Goal: Book appointment/travel/reservation

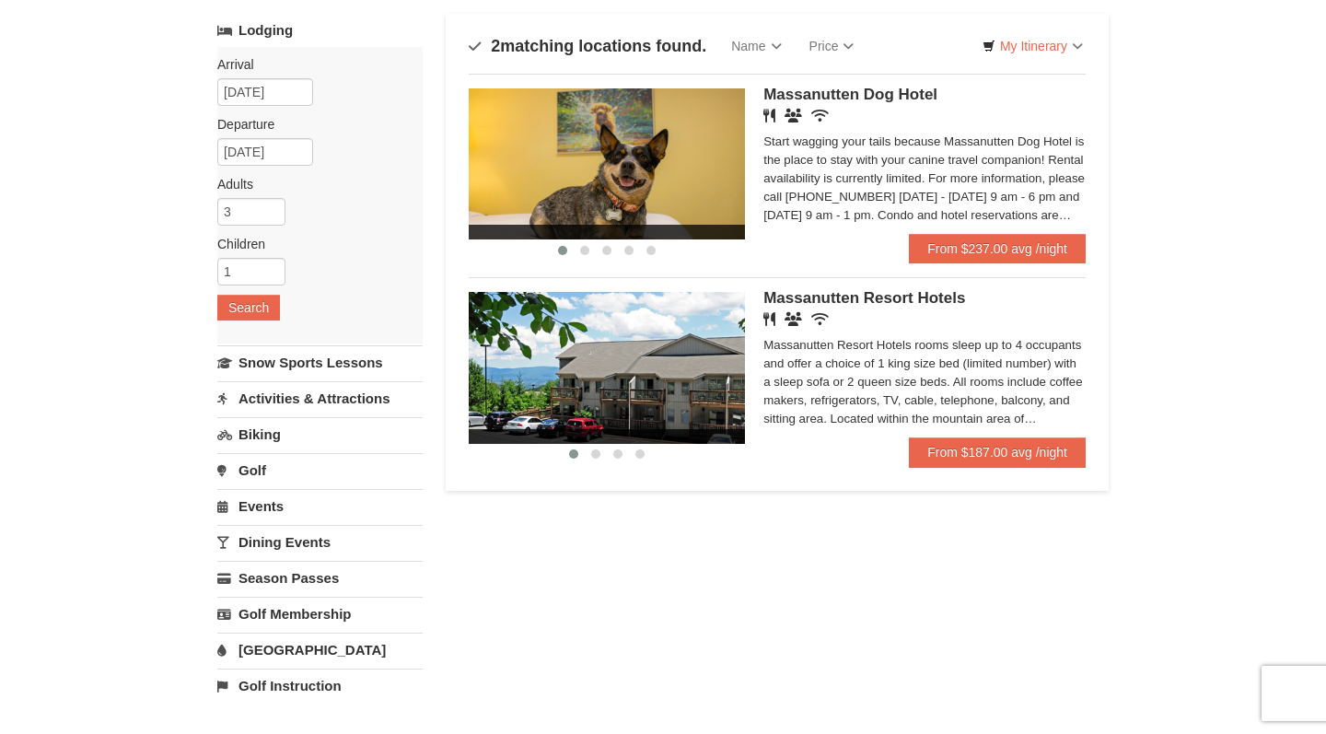
scroll to position [109, 0]
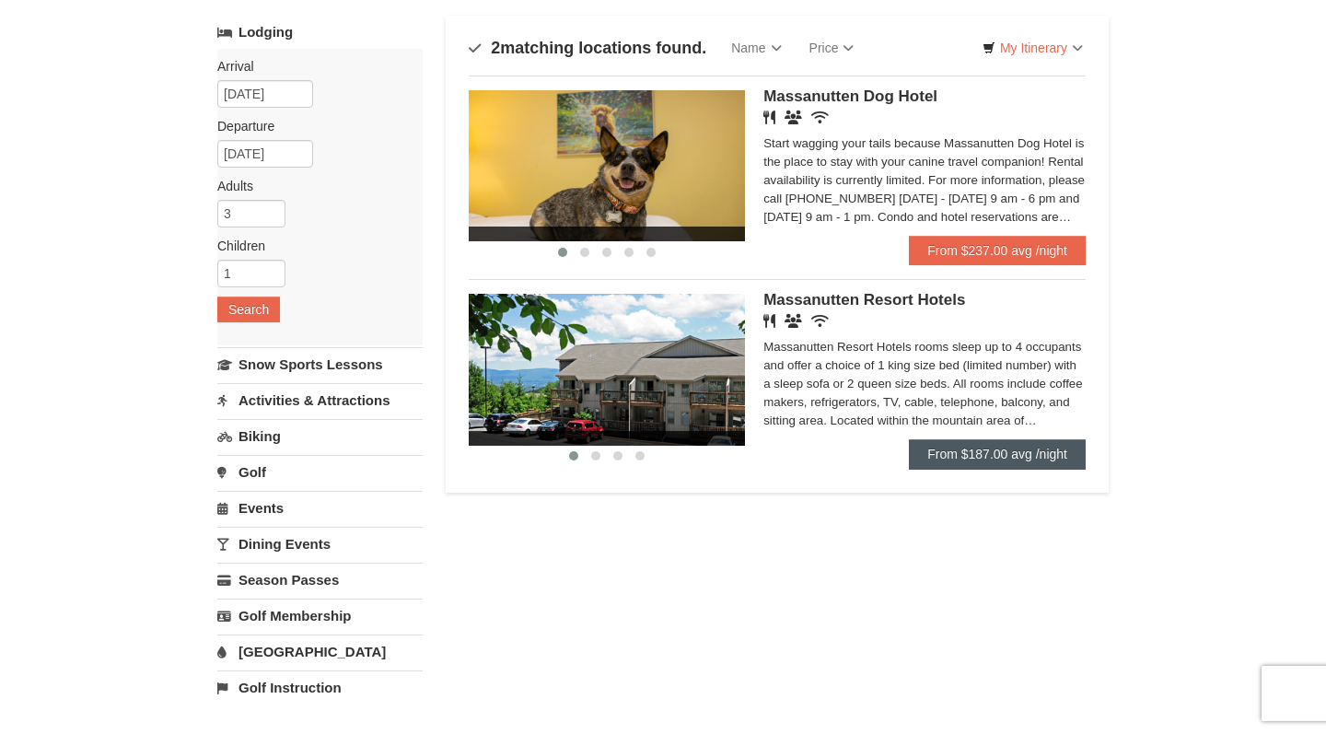
click at [1049, 458] on link "From $187.00 avg /night" at bounding box center [997, 453] width 177 height 29
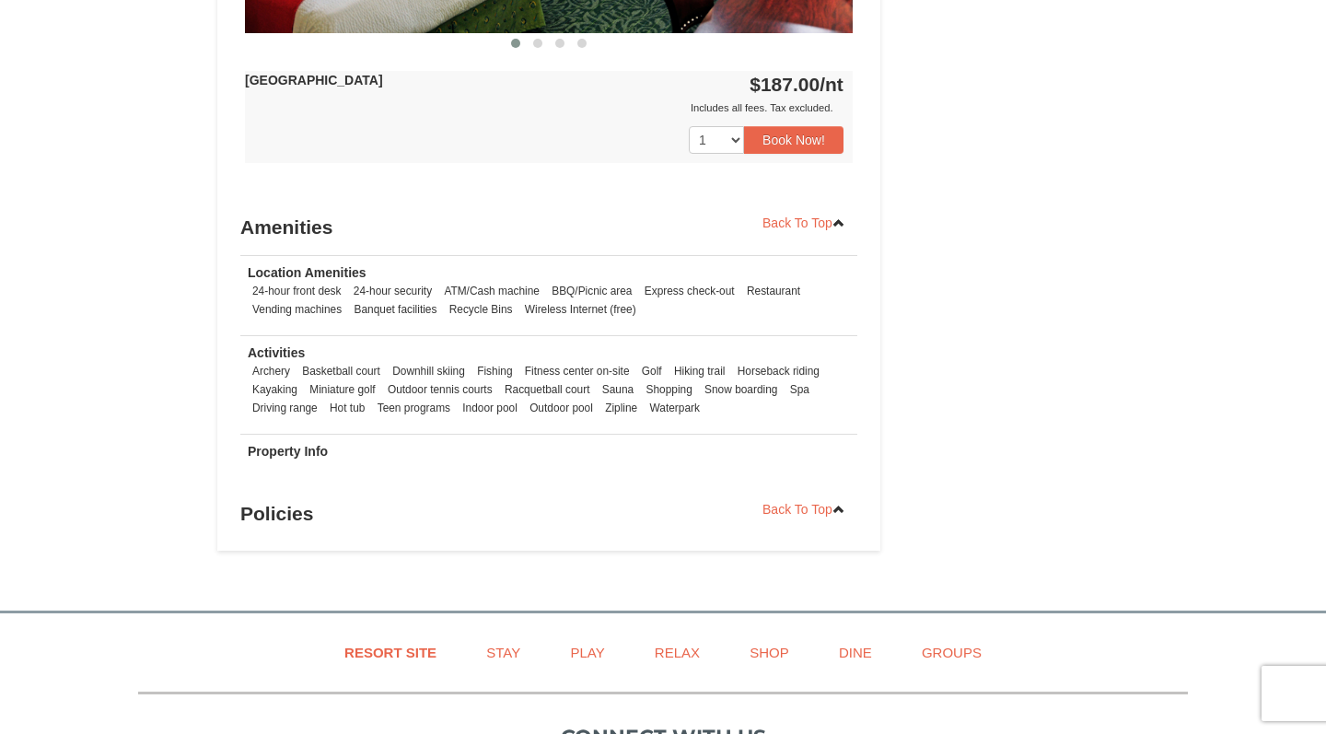
scroll to position [1066, 0]
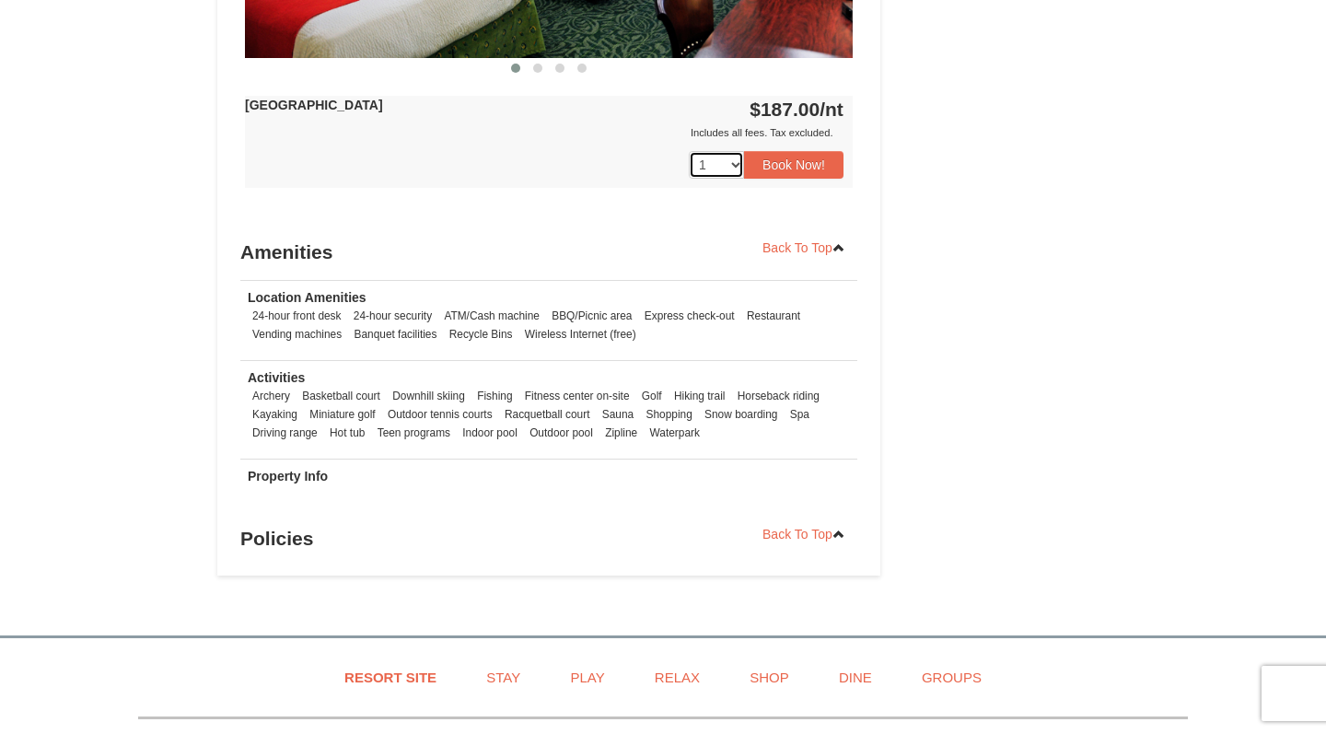
select select "2"
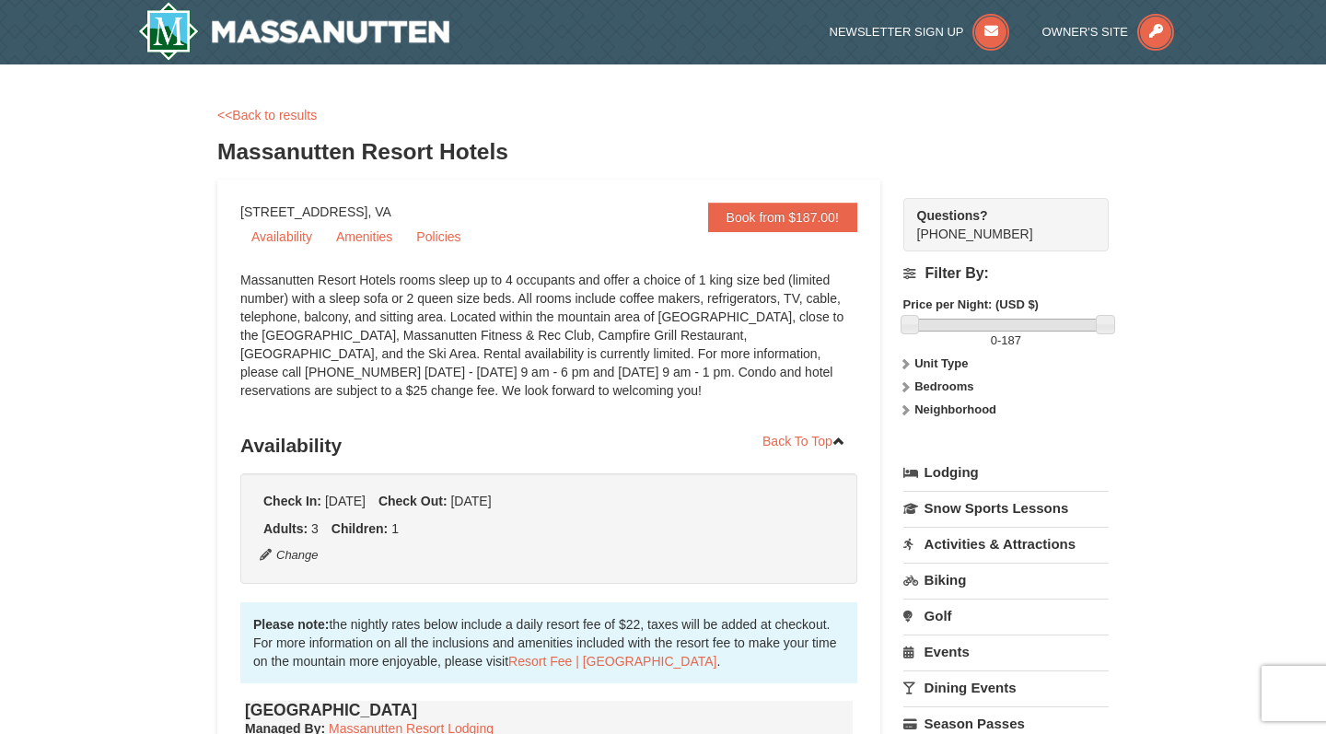
scroll to position [0, 0]
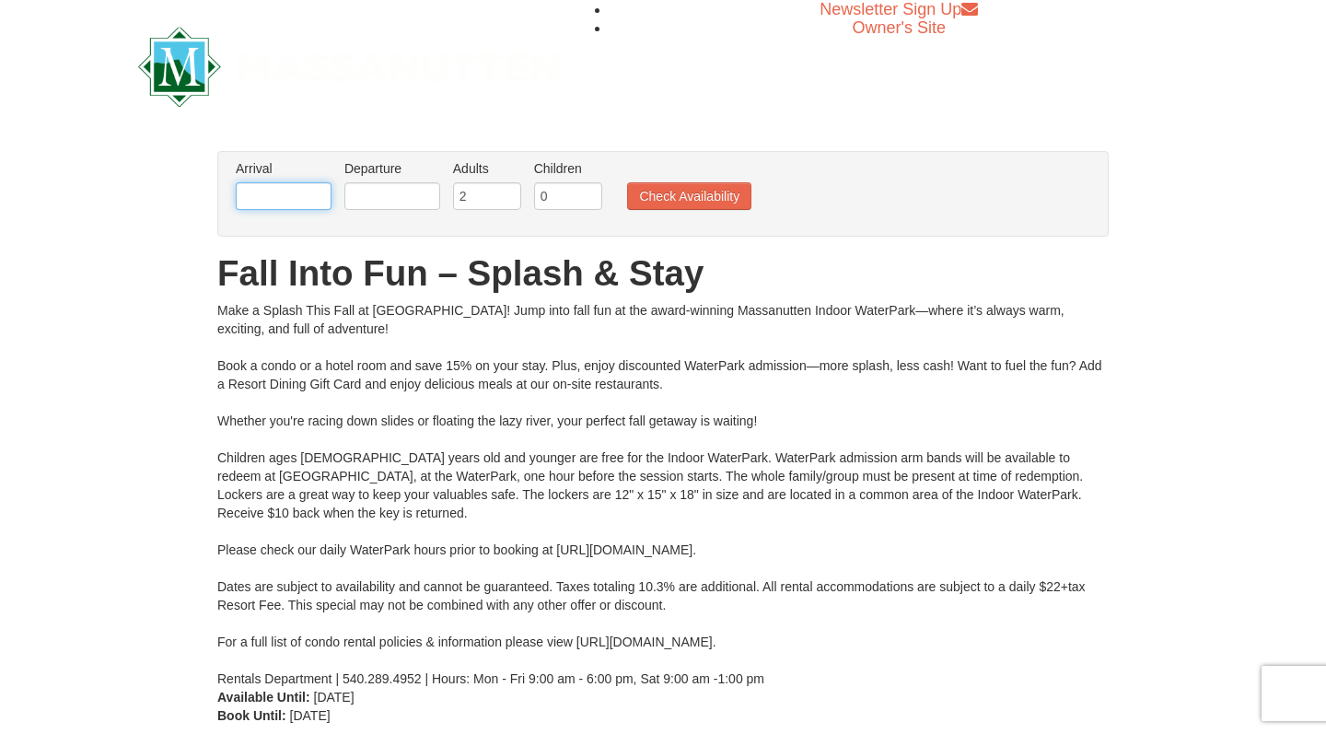
click at [290, 202] on input "text" at bounding box center [284, 196] width 96 height 28
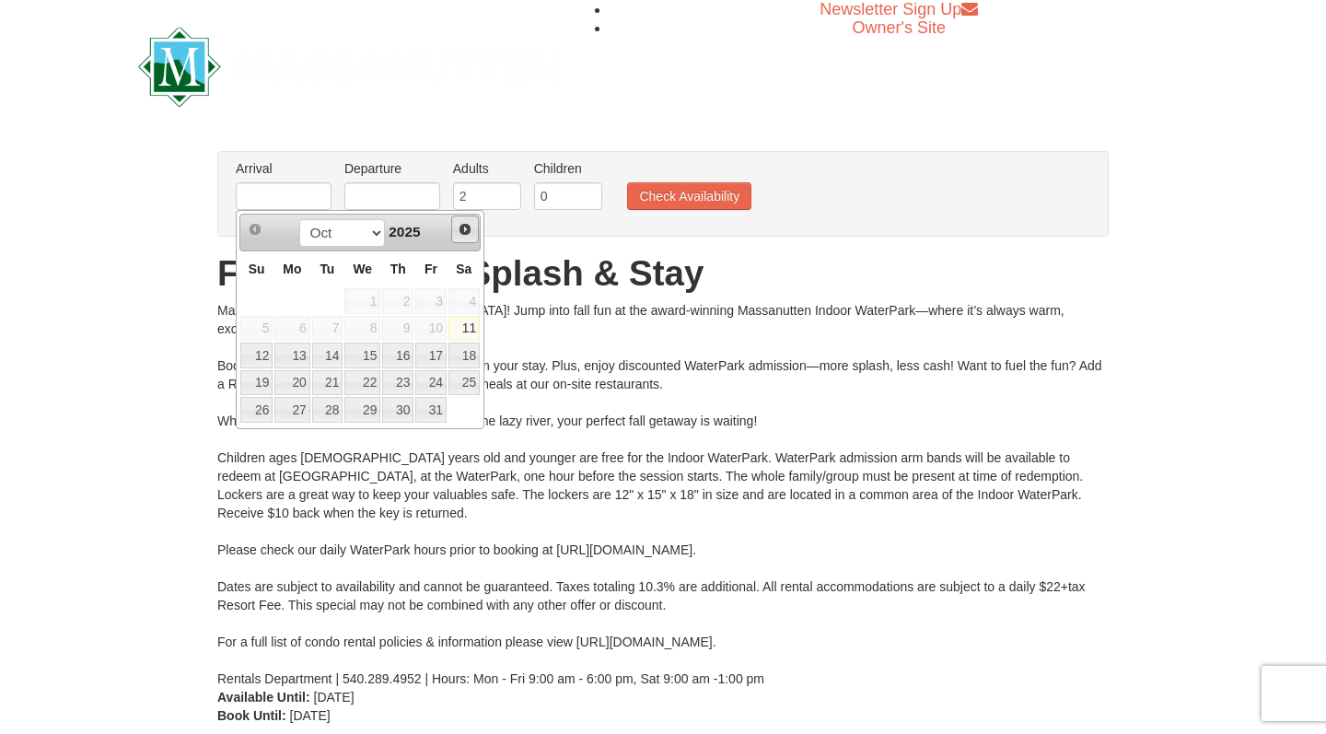
click at [466, 230] on span "Next" at bounding box center [465, 229] width 15 height 15
click at [472, 303] on link "1" at bounding box center [463, 301] width 31 height 26
type input "[DATE]"
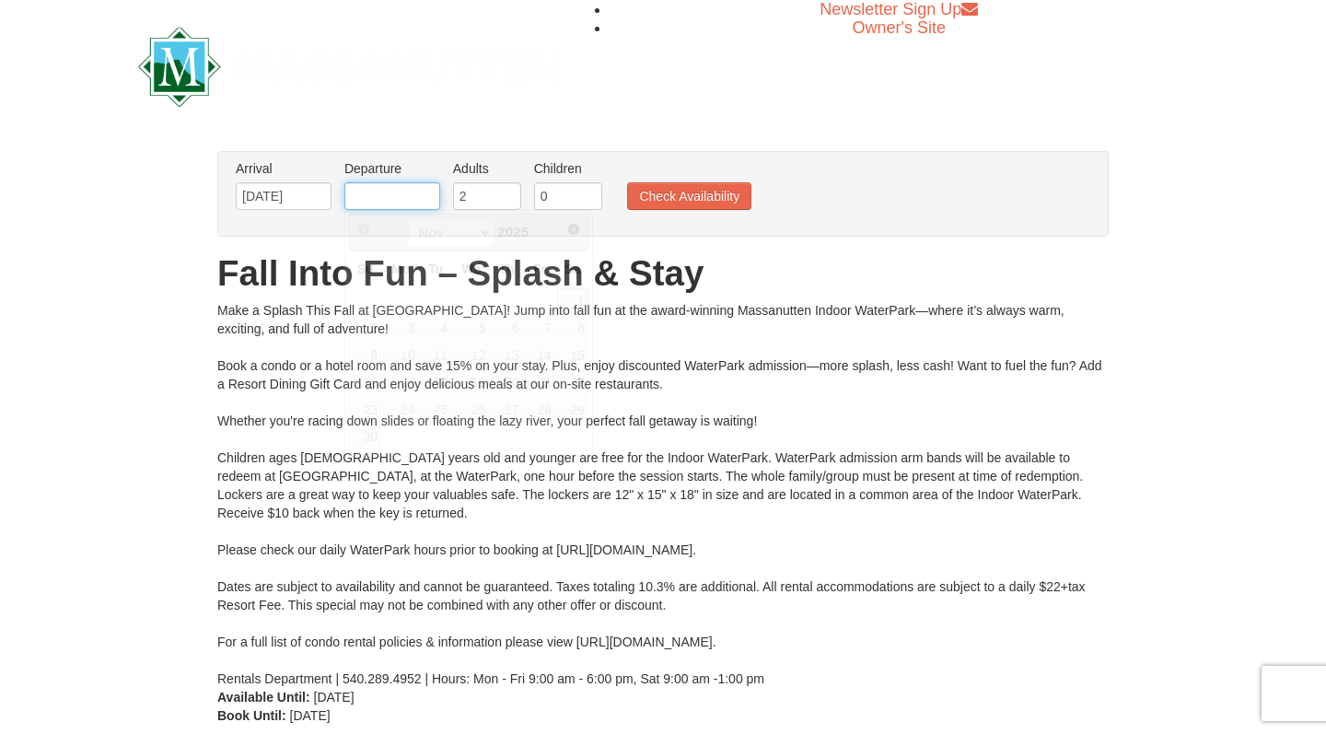
click at [410, 197] on input "text" at bounding box center [392, 196] width 96 height 28
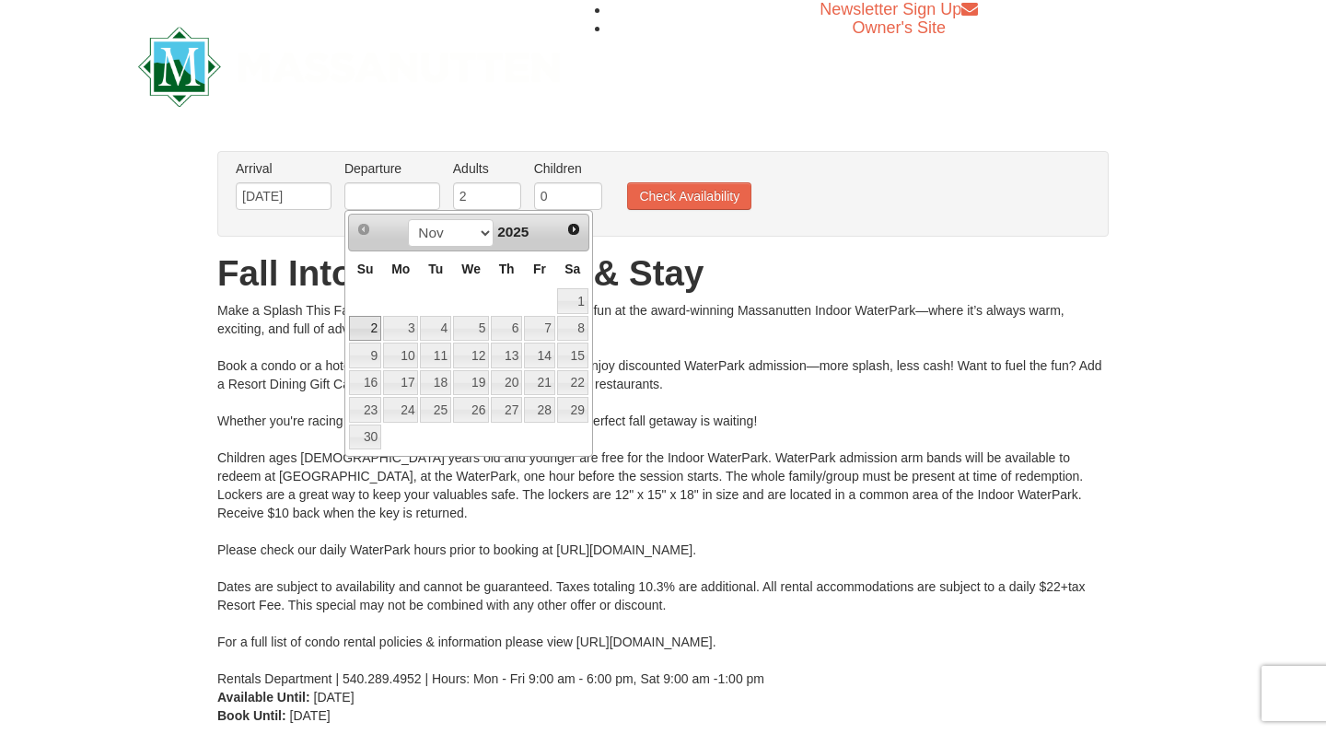
click at [369, 330] on link "2" at bounding box center [365, 329] width 32 height 26
type input "[DATE]"
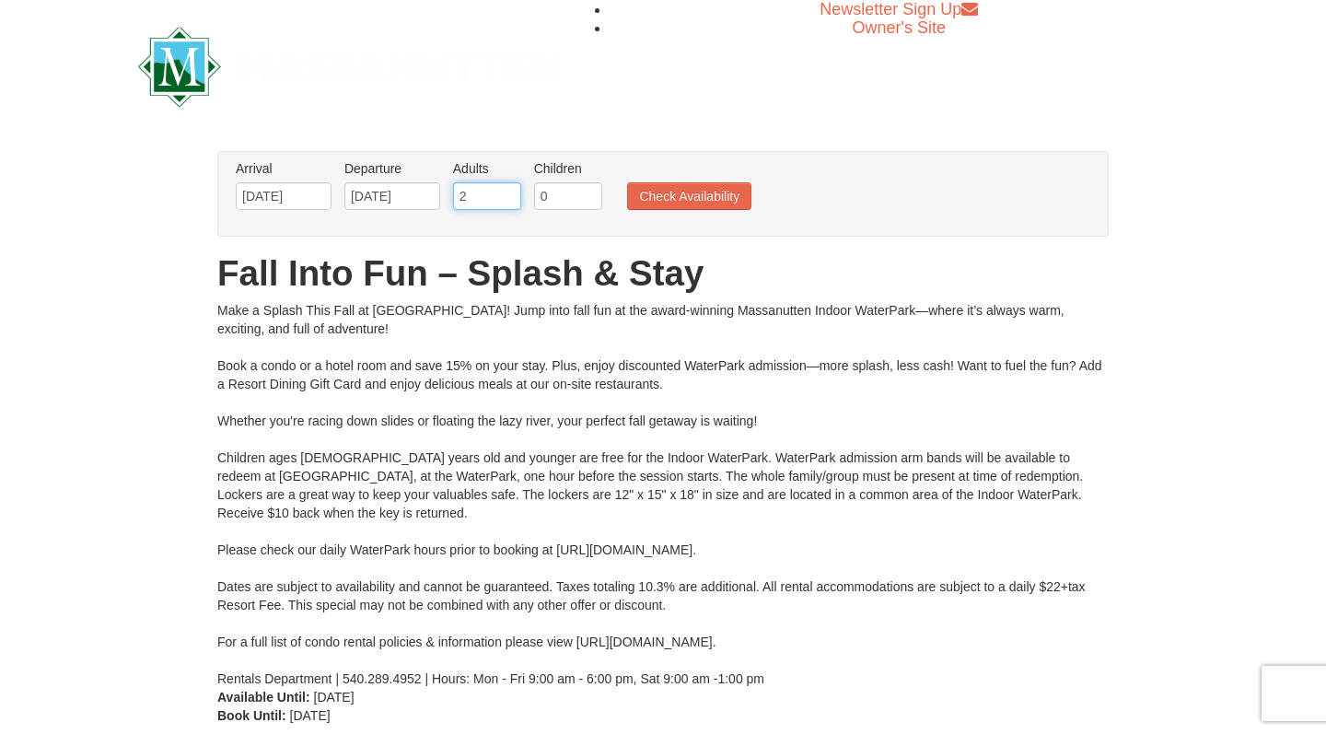
type input "1"
click at [507, 200] on input "1" at bounding box center [487, 196] width 68 height 28
click at [584, 201] on input "0" at bounding box center [568, 196] width 68 height 28
click at [591, 203] on input "0" at bounding box center [568, 196] width 68 height 28
type input "1"
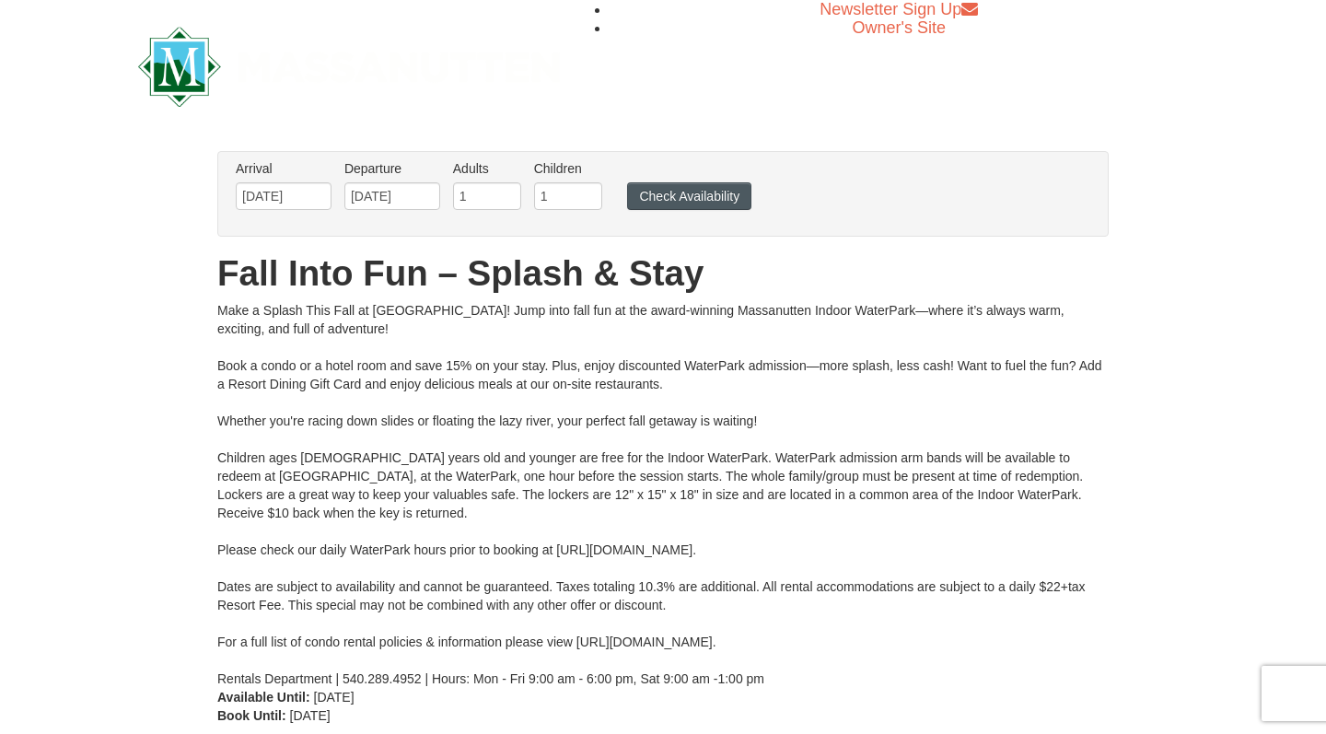
click at [704, 197] on button "Check Availability" at bounding box center [689, 196] width 124 height 28
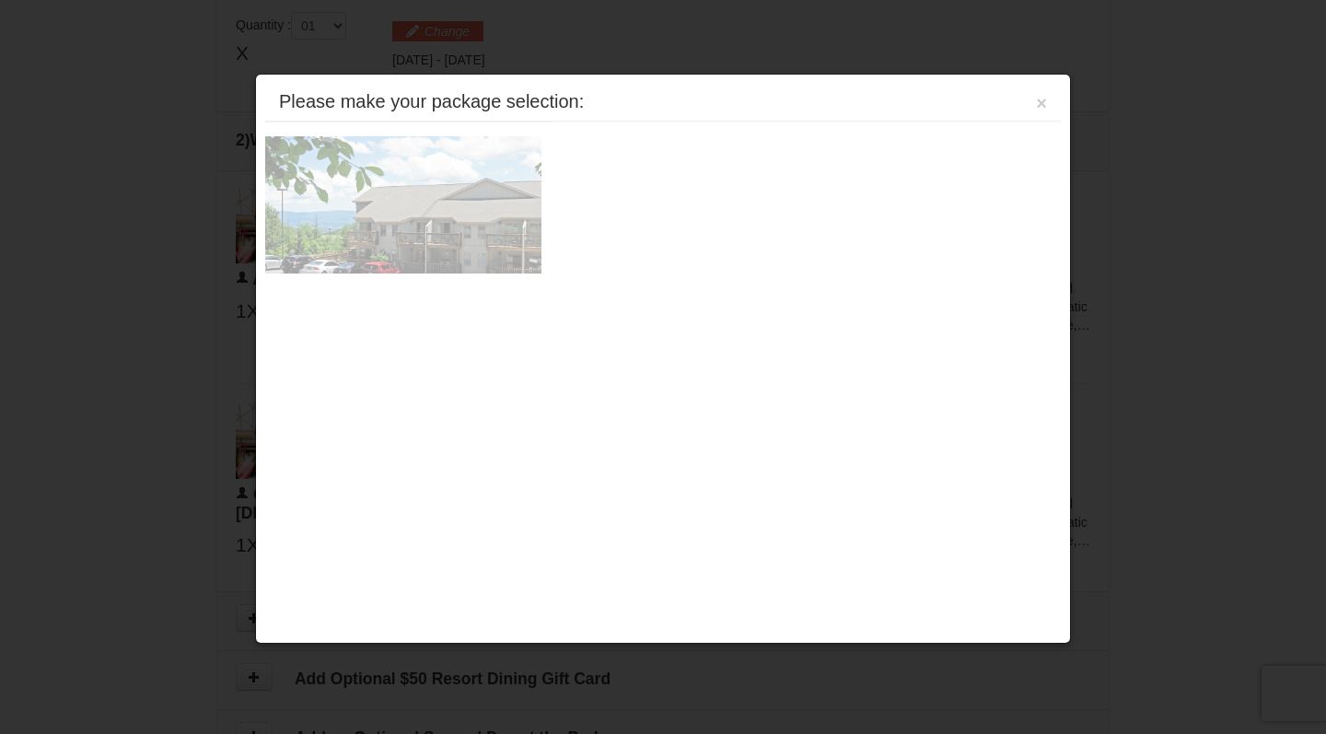
scroll to position [784, 0]
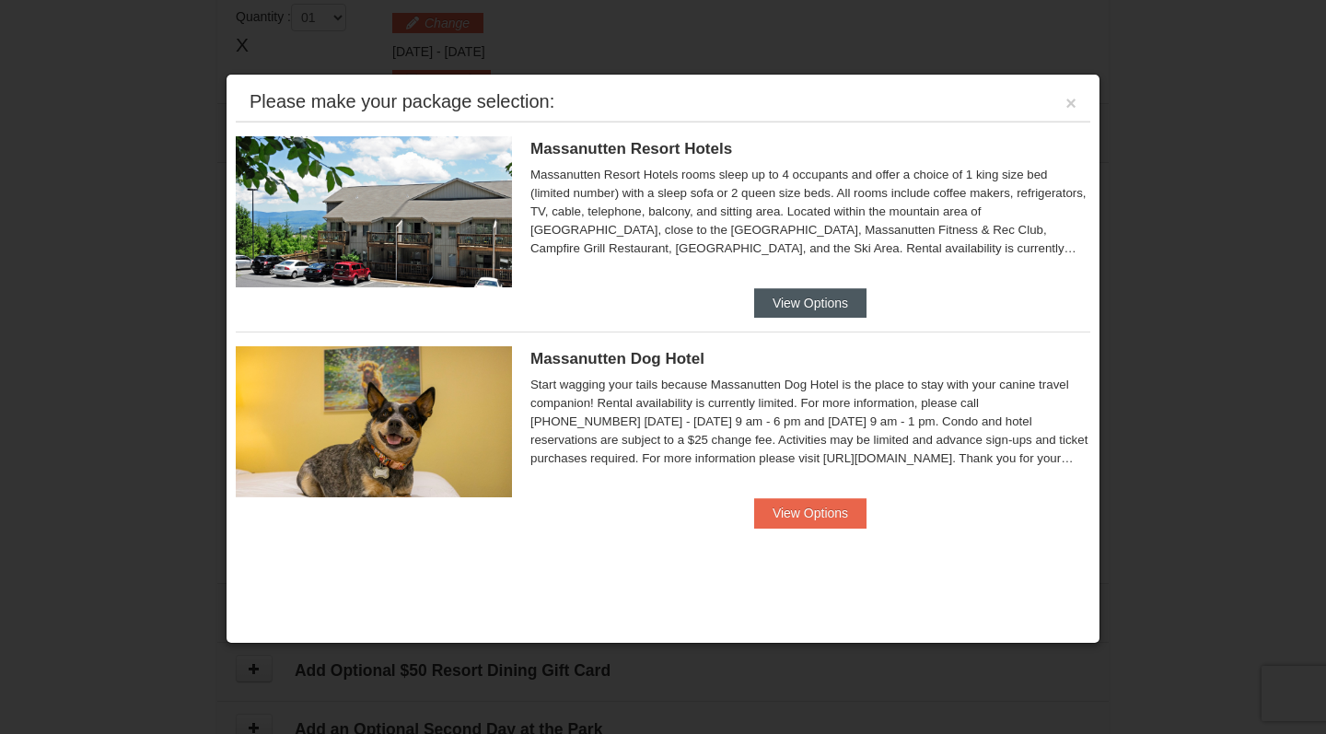
click at [816, 292] on button "View Options" at bounding box center [810, 302] width 112 height 29
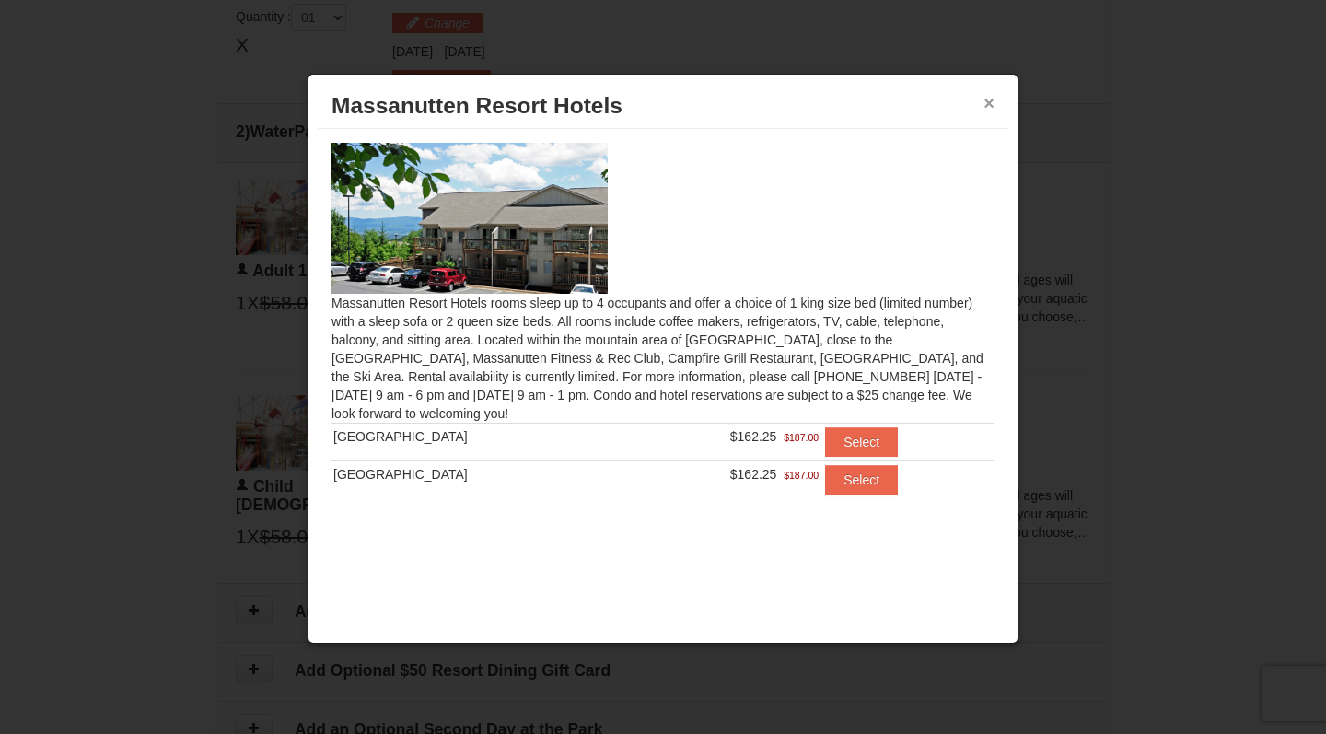
click at [988, 110] on button "×" at bounding box center [988, 103] width 11 height 18
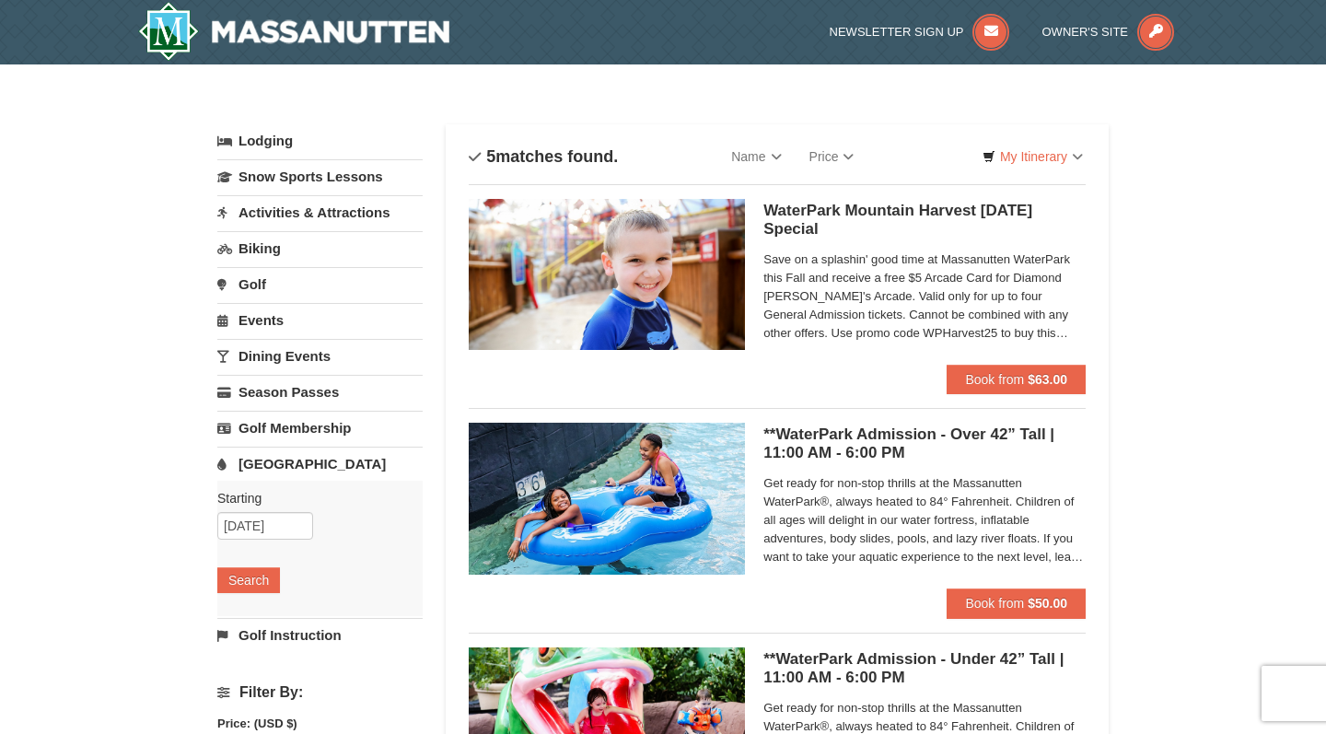
click at [815, 290] on span "Save on a splashin' good time at Massanutten WaterPark this Fall and receive a …" at bounding box center [924, 296] width 322 height 92
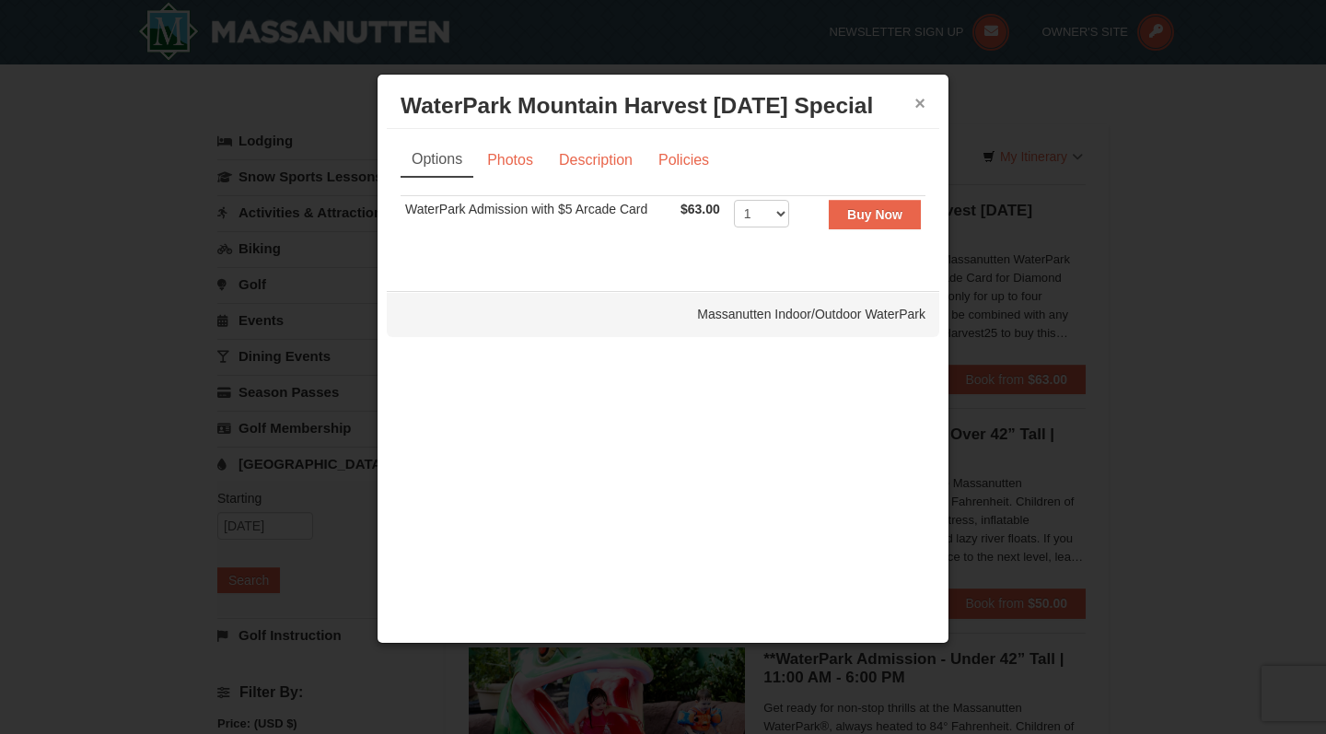
click at [914, 101] on button "×" at bounding box center [919, 103] width 11 height 18
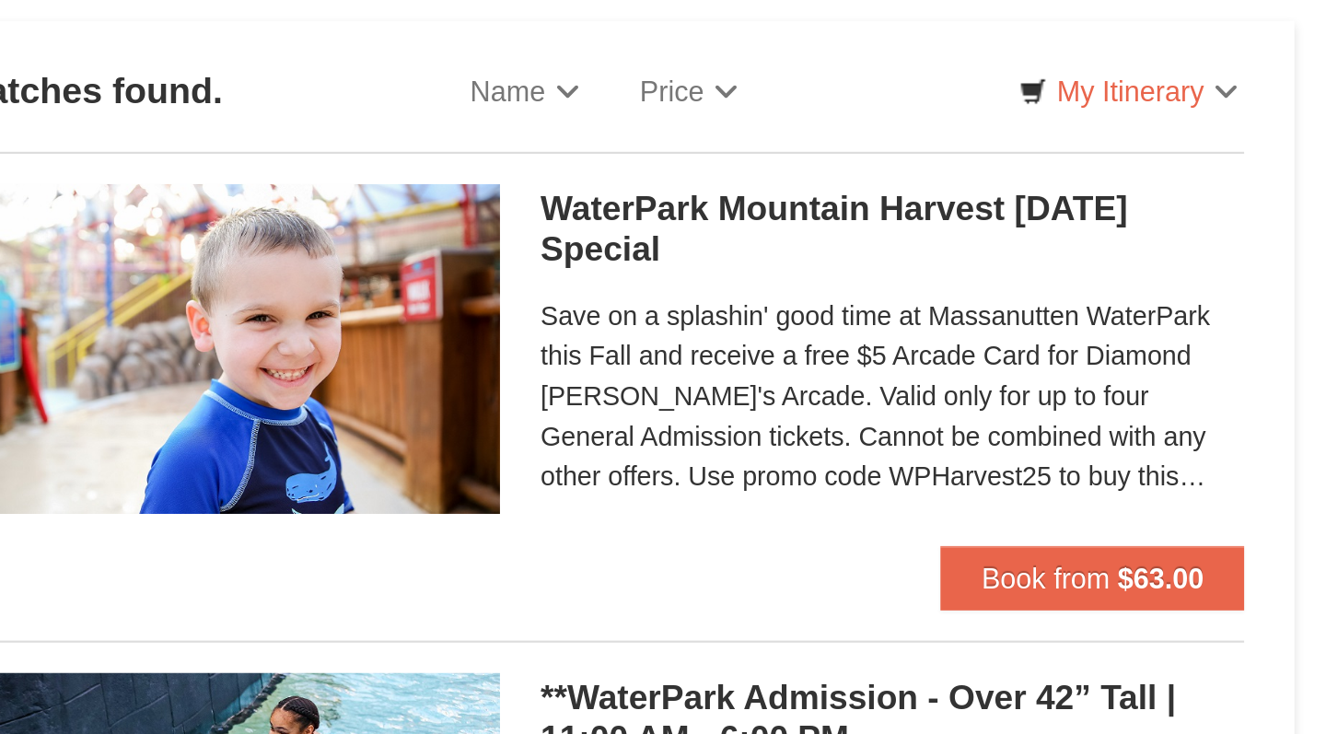
click at [763, 202] on h5 "WaterPark Mountain Harvest [DATE] Special Massanutten Indoor/Outdoor WaterPark" at bounding box center [924, 220] width 322 height 37
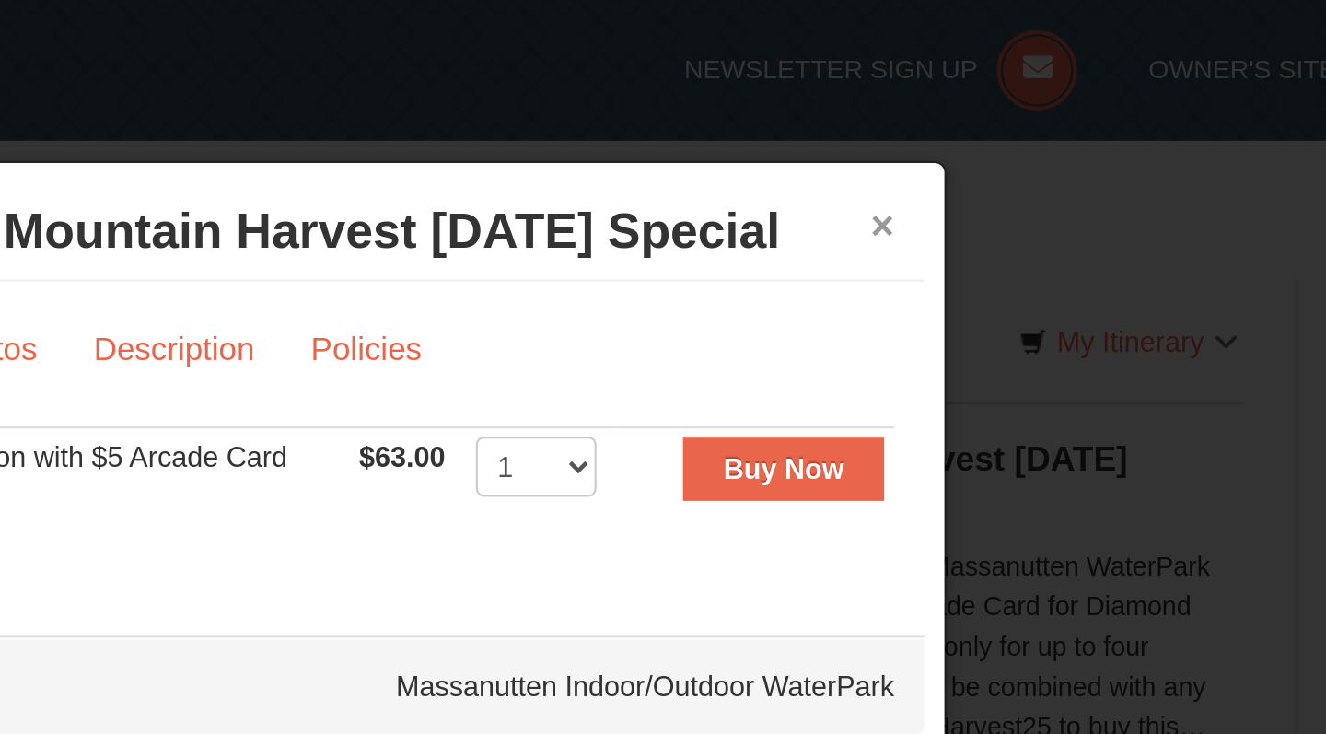
click at [914, 106] on button "×" at bounding box center [919, 103] width 11 height 18
